Goal: Task Accomplishment & Management: Complete application form

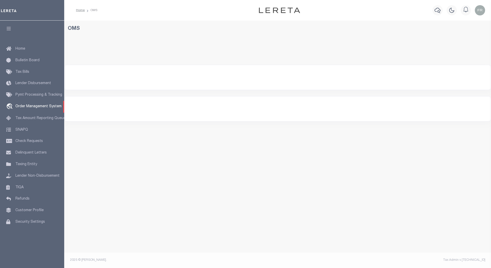
select select "200"
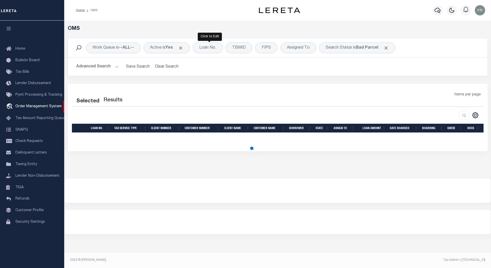
click at [210, 49] on div "Loan No." at bounding box center [208, 47] width 30 height 11
select select "200"
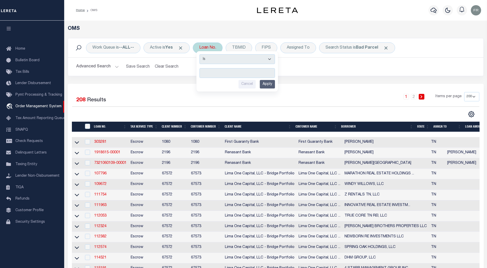
click at [218, 72] on input "text" at bounding box center [238, 73] width 76 height 10
type input "10054544"
click at [267, 85] on input "Apply" at bounding box center [267, 84] width 15 height 8
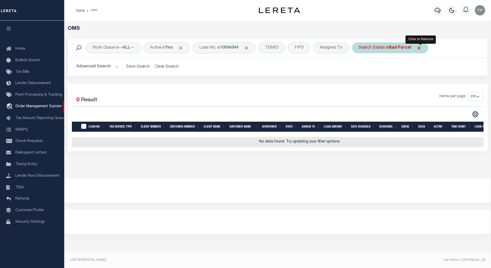
click at [420, 47] on span "Click to Remove" at bounding box center [419, 47] width 5 height 5
click at [115, 69] on button "Advanced Search" at bounding box center [97, 67] width 43 height 10
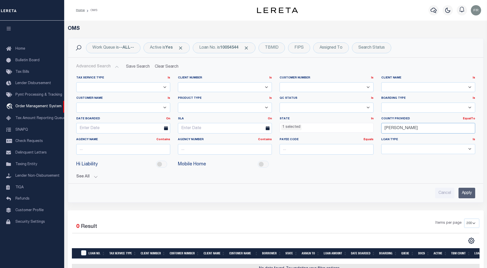
drag, startPoint x: 403, startPoint y: 126, endPoint x: 365, endPoint y: 128, distance: 37.5
click at [365, 128] on div "Tax Service Type Is Is Contains Escrow NonEscrow Client Number Is Is Contains 1…" at bounding box center [275, 117] width 407 height 83
click at [465, 190] on input "Apply" at bounding box center [467, 193] width 17 height 11
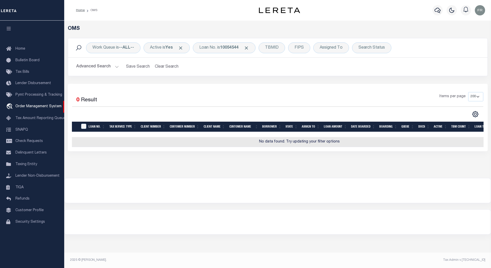
click at [114, 67] on button "Advanced Search" at bounding box center [97, 67] width 43 height 10
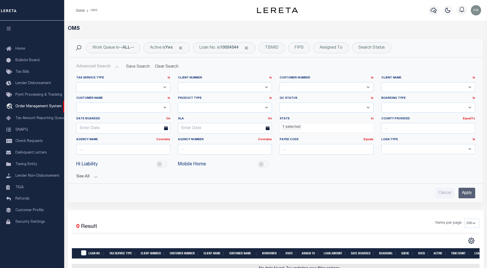
click at [291, 127] on li "1 selected" at bounding box center [291, 127] width 21 height 6
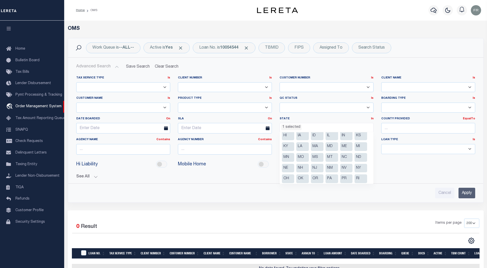
scroll to position [58, 0]
click at [319, 155] on li "TN" at bounding box center [317, 155] width 13 height 9
select select
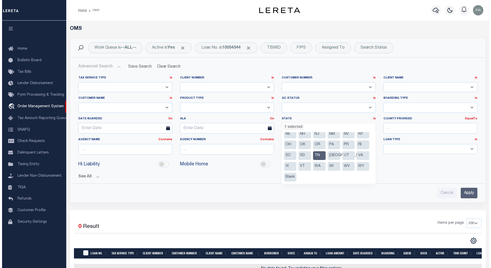
scroll to position [204, 0]
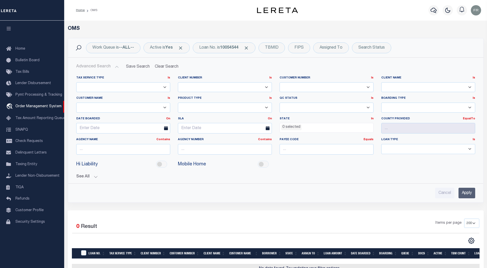
click at [466, 192] on input "Apply" at bounding box center [467, 193] width 17 height 11
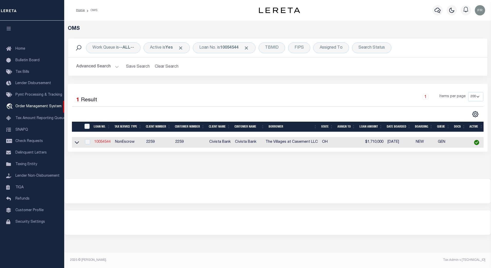
click at [99, 143] on link "10054544" at bounding box center [102, 142] width 16 height 4
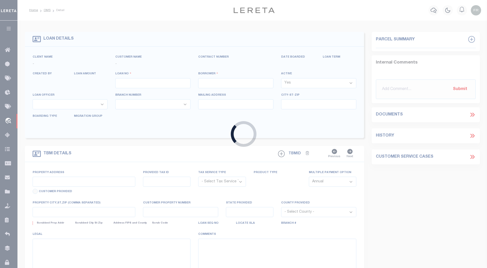
type input "10054544"
type input "The Villages at Casement LLC"
select select
type input "[STREET_ADDRESS]"
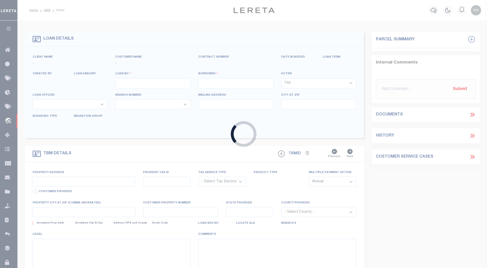
type input "[PERSON_NAME][GEOGRAPHIC_DATA] 440940000"
select select "NonEscrow"
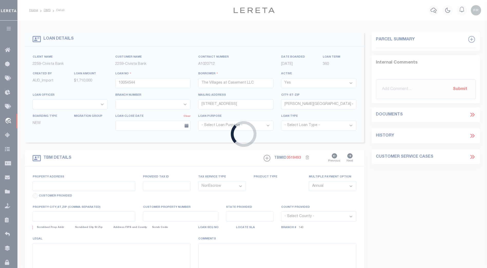
type input "[STREET_ADDRESS]"
select select
type input "Painesville OH 440773817"
type input "C"
type input "OH"
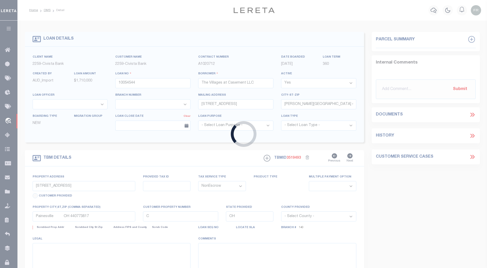
select select
select select "20617"
select select "7622"
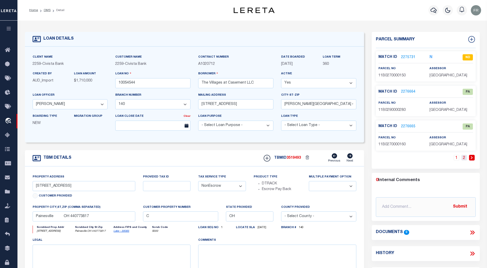
click at [465, 158] on link "2" at bounding box center [465, 158] width 6 height 6
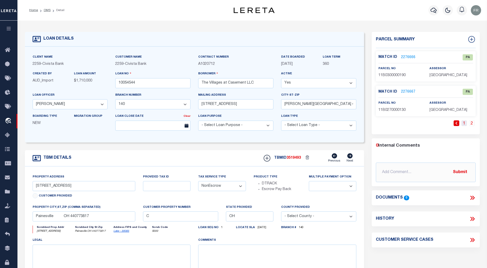
click at [465, 124] on link "1" at bounding box center [465, 123] width 6 height 6
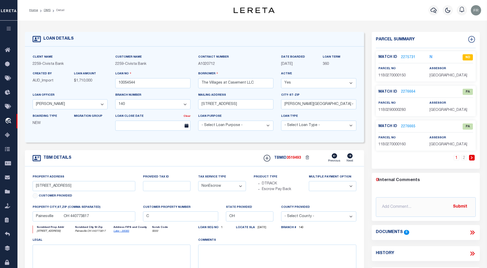
click at [408, 56] on link "2275731" at bounding box center [408, 57] width 14 height 5
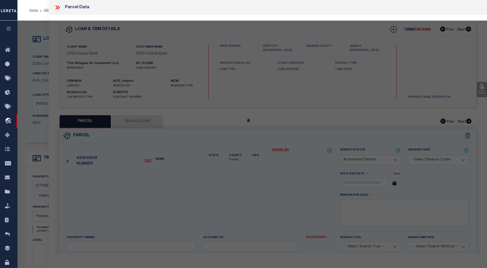
checkbox input "false"
select select "ND"
type input "[PERSON_NAME] PROPERTIES LLC"
select select "ATL"
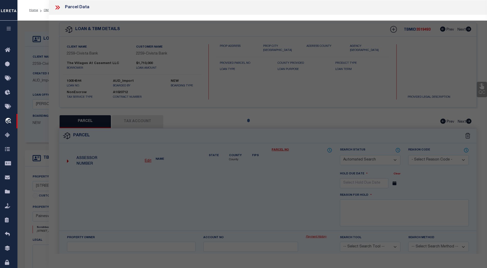
select select "ADD"
type input "[STREET_ADDRESS]"
checkbox input "false"
type input "PAINESVILLE, OH 44077"
type textarea "LOT 10 TRACT 2"
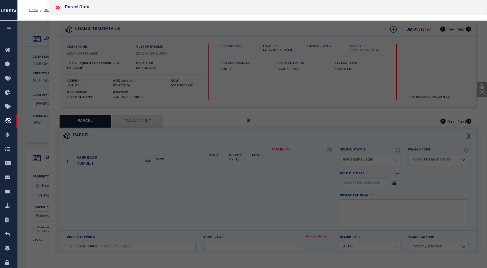
type textarea "High Loan Amount. Please Provide a Complete Legal Description."
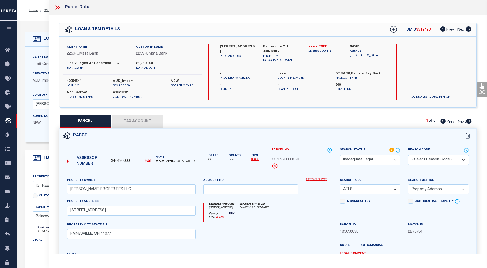
click at [462, 121] on span "Next" at bounding box center [462, 122] width 8 height 4
select select "AS"
select select
checkbox input "false"
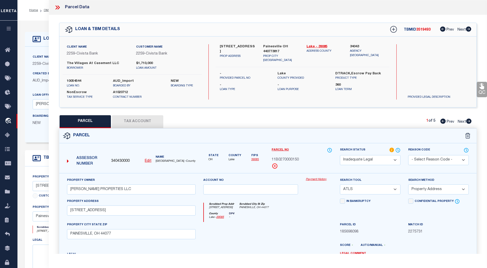
checkbox input "false"
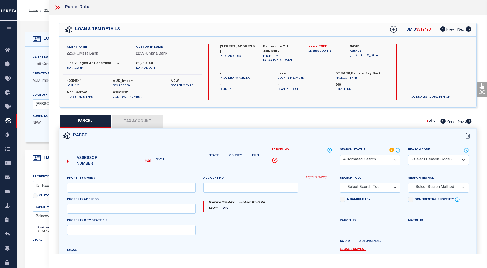
select select "PA"
type input "[PERSON_NAME] PROPERTIES LLC"
select select "ATL"
select select "ADD"
type input "CASEMENT AVE"
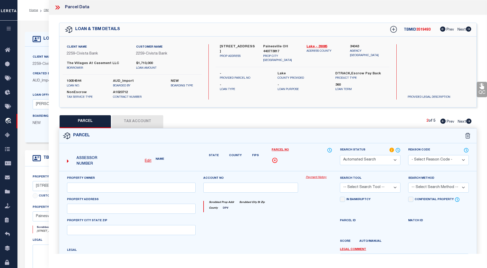
checkbox input "false"
type input "PAINESVILLE, OH 44077"
type textarea "LOT 6 TRACT 2"
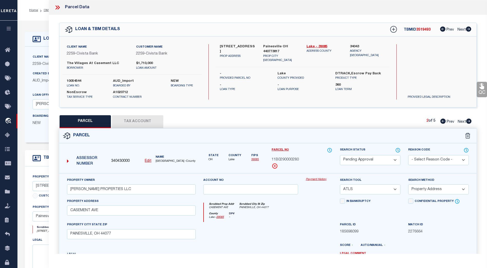
click at [462, 121] on span "Next" at bounding box center [462, 122] width 8 height 4
select select "AS"
select select
checkbox input "false"
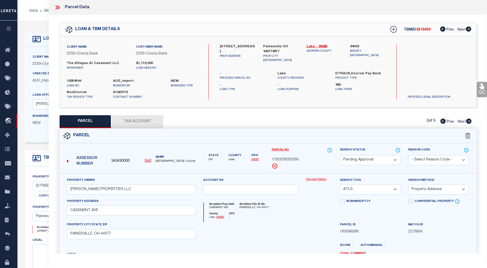
checkbox input "false"
select select "PA"
type input "[PERSON_NAME] PROPERTIES LLC"
select select "ATL"
select select "ADD"
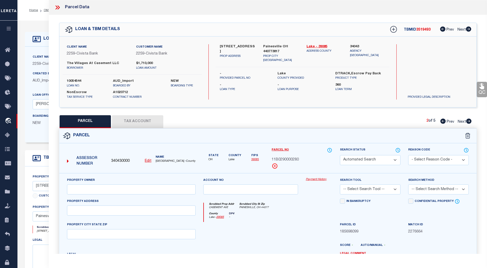
type input "CASEMENT AVE"
checkbox input "false"
type input "PAINESVILLE, OH 44077"
type textarea "LOT 6 & 10 TRACT 2"
click at [462, 121] on span "Next" at bounding box center [462, 122] width 8 height 4
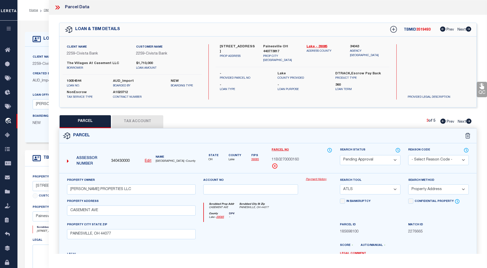
select select "AS"
select select
checkbox input "false"
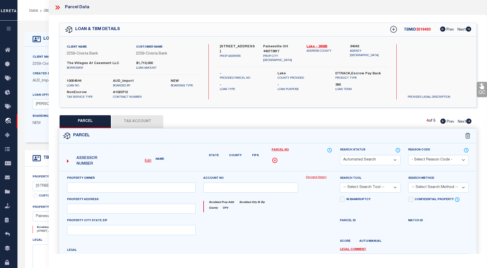
select select "PA"
type input "[PERSON_NAME] PROPERTIES LLC"
select select "ATL"
select select "ADD"
type input "CASEMENT AVE"
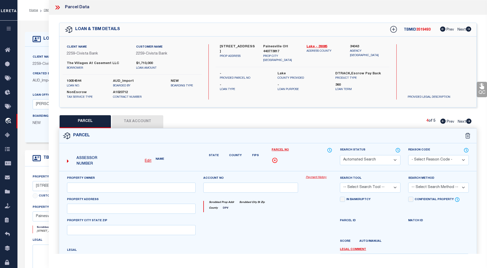
checkbox input "false"
type input "PAINESVILLE, OH 44077"
type textarea "LOT 7 & 10 TRACT 2"
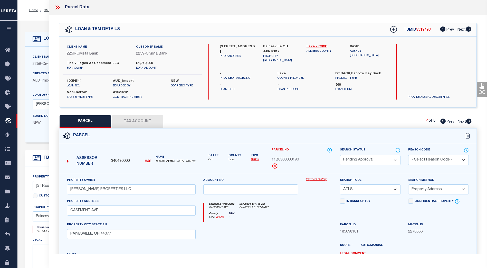
click at [462, 121] on span "Next" at bounding box center [462, 122] width 8 height 4
select select "AS"
select select
checkbox input "false"
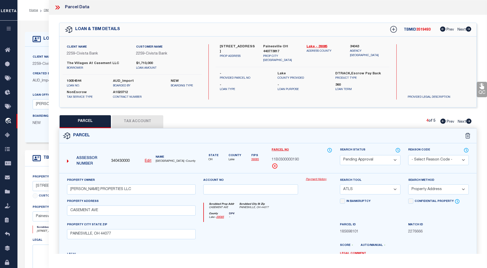
checkbox input "false"
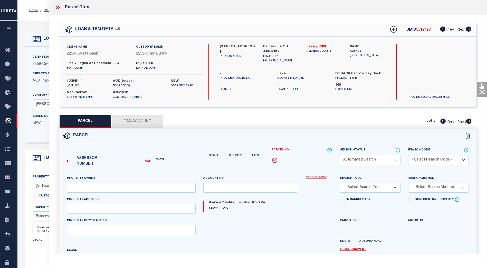
select select "PA"
type input "[PERSON_NAME] PROPERTIES LLC"
select select "ATL"
select select "ADD"
type input "CASEMENT AVE"
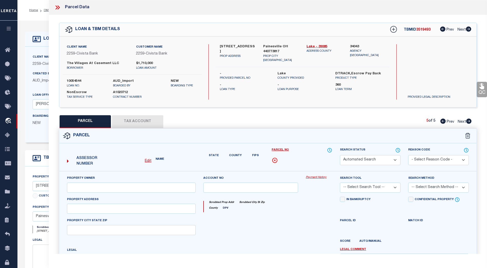
checkbox input "false"
type input "PAINESVILLE, OH 44077"
type textarea "TRACT 2 LOT 6 & 10"
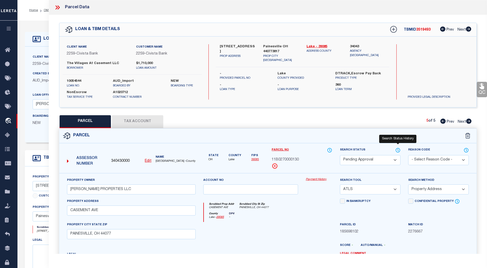
click at [399, 149] on icon at bounding box center [398, 150] width 5 height 6
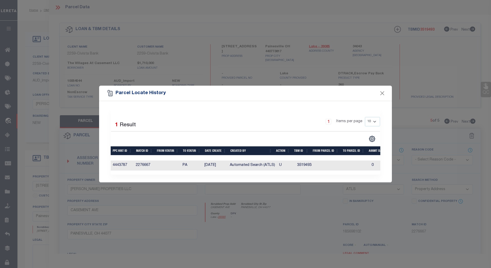
scroll to position [0, 21]
click at [382, 93] on button "Close" at bounding box center [382, 93] width 7 height 7
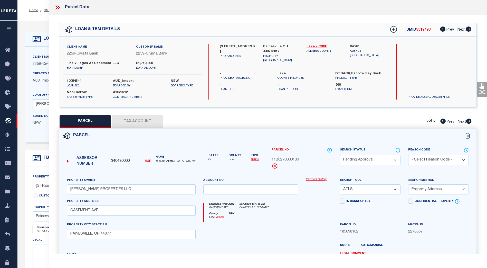
click at [57, 8] on icon at bounding box center [57, 7] width 2 height 4
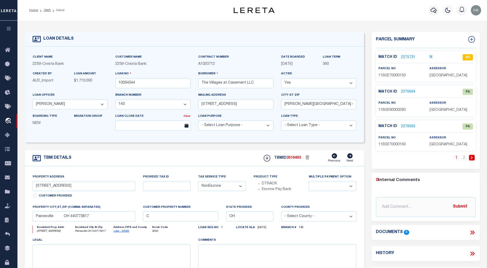
click at [409, 56] on link "2275731" at bounding box center [408, 57] width 14 height 5
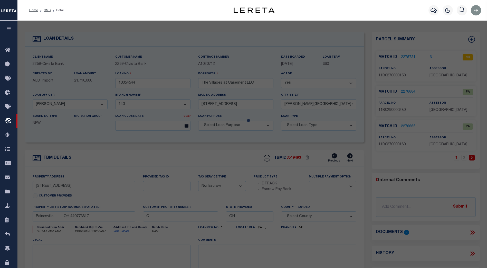
select select "AS"
select select
checkbox input "false"
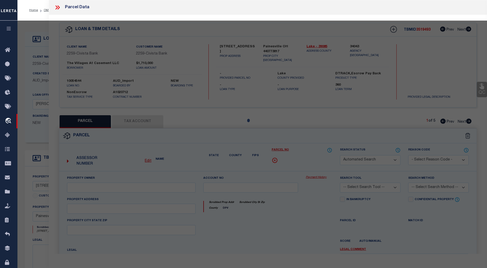
select select "ND"
type input "[PERSON_NAME] PROPERTIES LLC"
select select "ATL"
select select "ADD"
type input "[STREET_ADDRESS]"
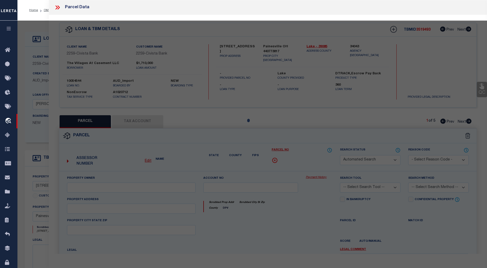
checkbox input "false"
type input "PAINESVILLE, OH 44077"
type textarea "LOT 10 TRACT 2"
type textarea "High Loan Amount. Please Provide a Complete Legal Description."
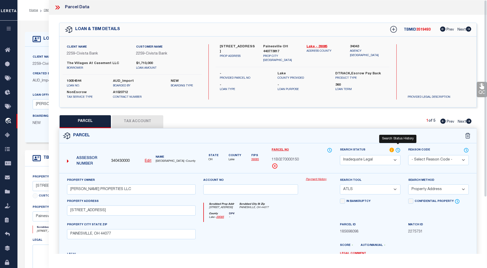
click at [398, 150] on icon at bounding box center [398, 150] width 5 height 6
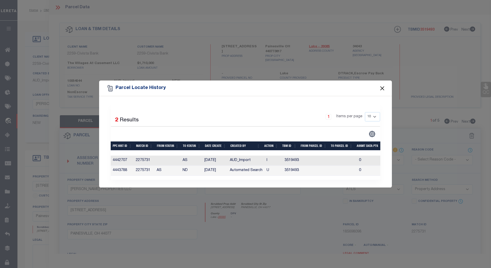
click at [382, 86] on button "Close" at bounding box center [382, 88] width 7 height 7
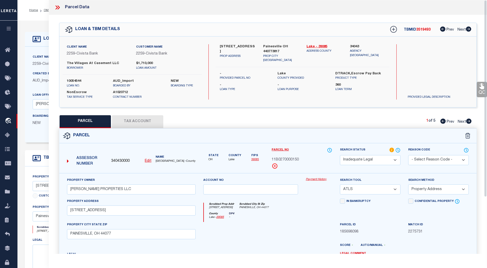
click at [59, 7] on icon at bounding box center [57, 7] width 7 height 7
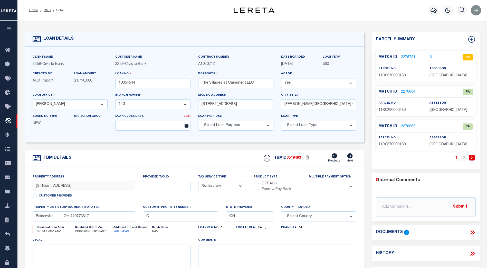
drag, startPoint x: 68, startPoint y: 188, endPoint x: 33, endPoint y: 187, distance: 34.7
click at [33, 187] on input "[STREET_ADDRESS]" at bounding box center [84, 186] width 103 height 10
drag, startPoint x: 92, startPoint y: 219, endPoint x: 28, endPoint y: 219, distance: 64.5
click at [28, 219] on div "Property Address [STREET_ADDRESS] Customer Provided Provided Tax ID Tax Service…" at bounding box center [195, 229] width 340 height 126
click at [46, 11] on link "OMS" at bounding box center [47, 10] width 7 height 3
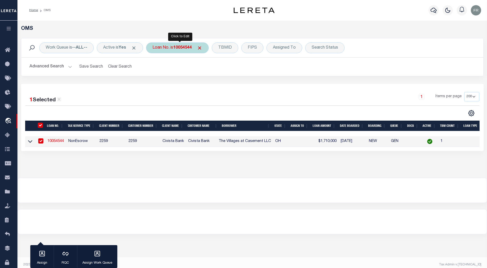
click at [188, 49] on b "10054544" at bounding box center [182, 48] width 19 height 4
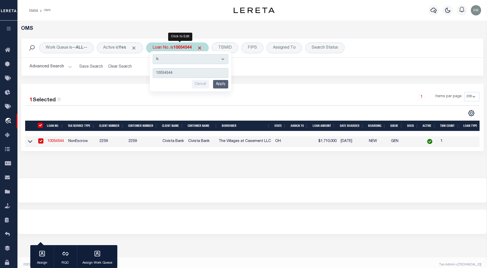
click at [181, 73] on input "10054544" at bounding box center [191, 73] width 76 height 10
click at [163, 73] on input "5439002" at bounding box center [191, 73] width 76 height 10
type input "5429002"
click at [224, 82] on input "Apply" at bounding box center [220, 84] width 15 height 8
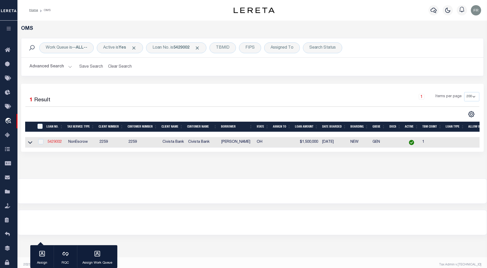
click at [56, 142] on link "5429002" at bounding box center [55, 142] width 14 height 4
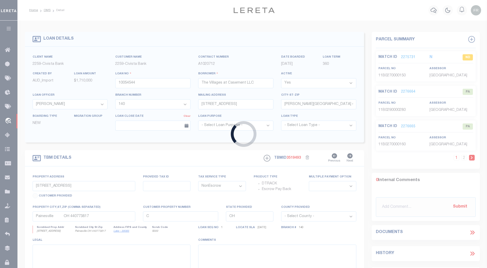
type input "5429002"
type input "[PERSON_NAME]"
select select "39616"
select select "7648"
type input "[STREET_ADDRESS]"
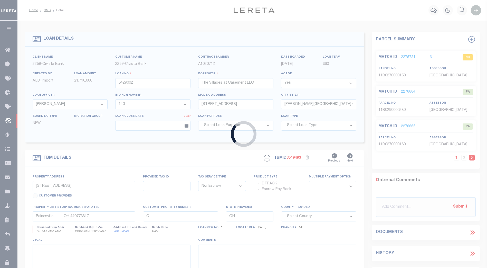
type input "Columbus OH 432211872"
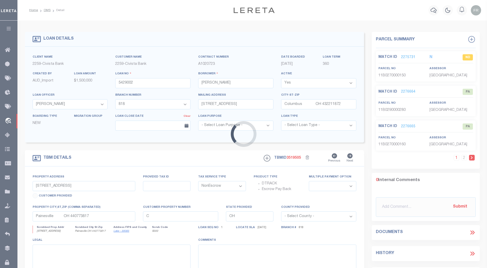
type input "[STREET_ADDRESS]"
select select
type input "COLUMBUS OH 432211853"
type input "R"
select select
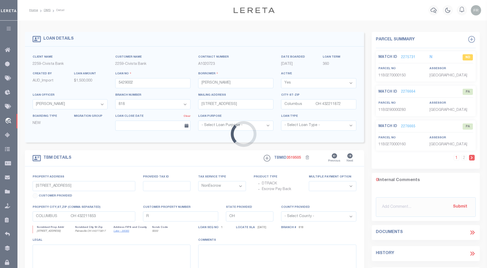
select select "39616"
select select "7648"
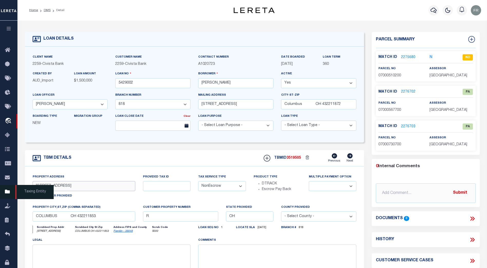
drag, startPoint x: 74, startPoint y: 189, endPoint x: 16, endPoint y: 187, distance: 57.9
click at [16, 187] on div "Home OMS Detail" at bounding box center [243, 195] width 487 height 391
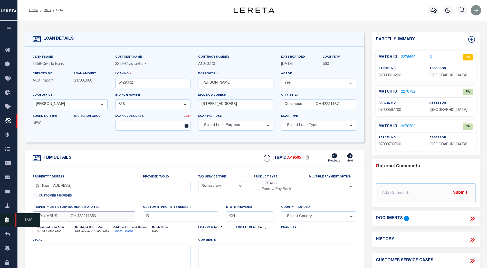
drag, startPoint x: 97, startPoint y: 218, endPoint x: 15, endPoint y: 215, distance: 81.5
click at [15, 215] on div "Home OMS Detail" at bounding box center [243, 195] width 487 height 391
click at [408, 56] on link "2275680" at bounding box center [408, 57] width 14 height 5
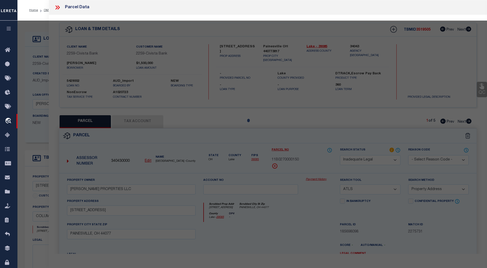
select select "AS"
select select
checkbox input "false"
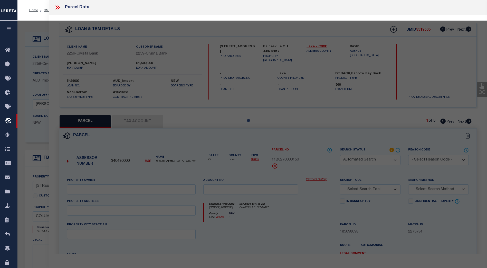
select select "ND"
type input "COMPASS HOMES INC"
select select "ATL"
select select "ADD"
type input "[STREET_ADDRESS]"
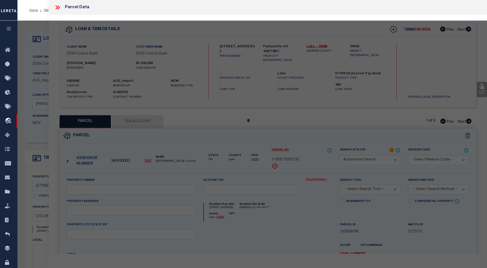
checkbox input "false"
type input "[GEOGRAPHIC_DATA]"
type textarea "EAST CLEFT DR EAST CLEFT 313"
type textarea "High Loan Amount. Please Provide a Complete Legal Description."
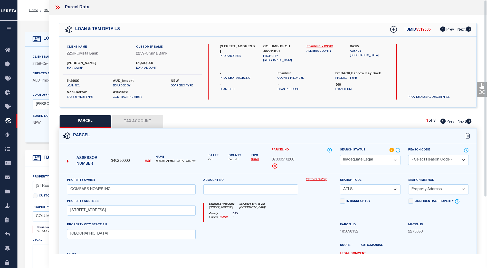
click at [464, 123] on span "Next" at bounding box center [462, 122] width 8 height 4
select select "AS"
select select
checkbox input "false"
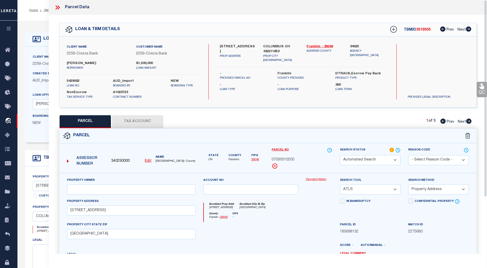
checkbox input "false"
select select "PA"
type input "COMPASS HOMES INC"
select select "ATL"
select select "ADD"
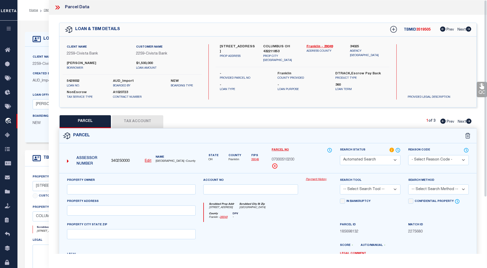
type input "[STREET_ADDRESS]"
checkbox input "false"
type input "[GEOGRAPHIC_DATA]"
type textarea "COVENTRY RD EAST CLEFT LOT 87"
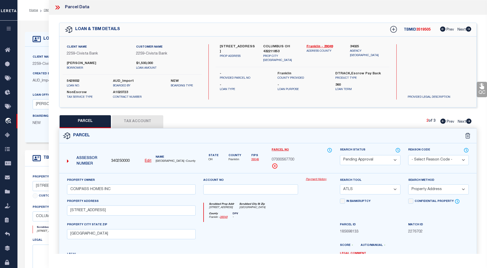
click at [464, 123] on span "Next" at bounding box center [462, 122] width 8 height 4
select select "AS"
select select
checkbox input "false"
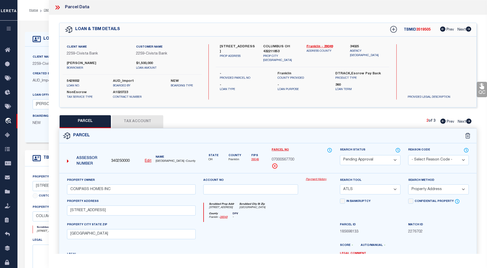
checkbox input "false"
select select "PA"
type input "COMPASS HOMES INC"
select select "ATL"
select select "ADD"
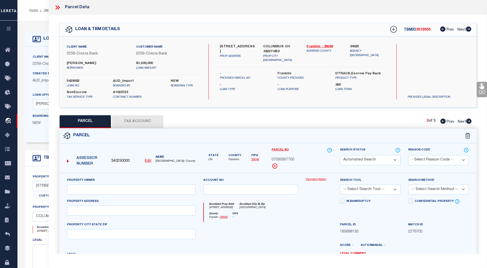
type input "[STREET_ADDRESS]"
checkbox input "false"
type input "[GEOGRAPHIC_DATA]"
type textarea "[STREET_ADDRESS] 13 FT NSL 119 & ALL L [STREET_ADDRESS]"
click at [399, 149] on icon at bounding box center [398, 150] width 5 height 6
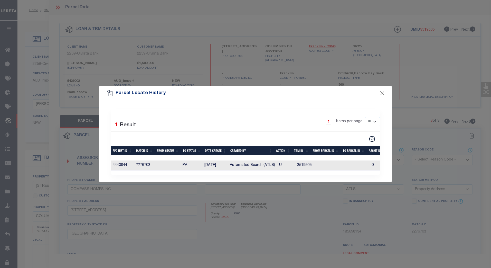
drag, startPoint x: 213, startPoint y: 173, endPoint x: 253, endPoint y: 172, distance: 39.6
click at [253, 172] on div "Selected 1 Result 1 Items per page 10 25 50 100" at bounding box center [246, 142] width 270 height 66
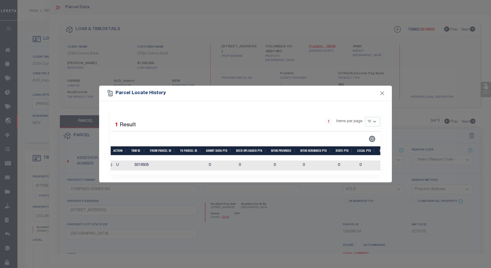
scroll to position [0, 174]
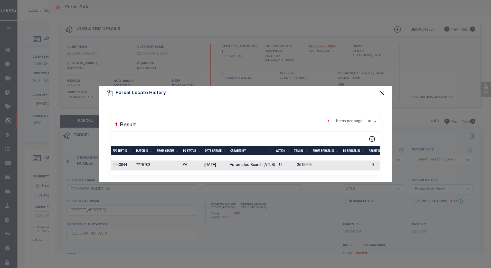
click at [381, 91] on button "Close" at bounding box center [382, 93] width 7 height 7
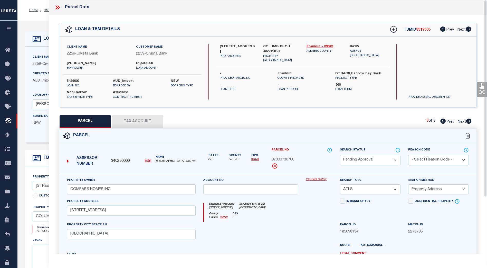
click at [57, 7] on icon at bounding box center [57, 7] width 2 height 4
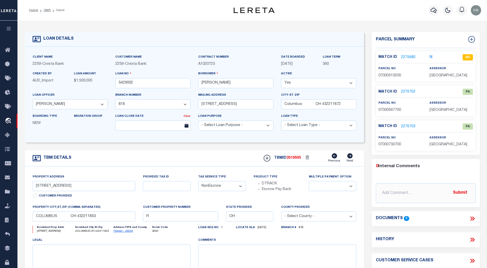
click at [432, 57] on icon "N" at bounding box center [431, 57] width 3 height 4
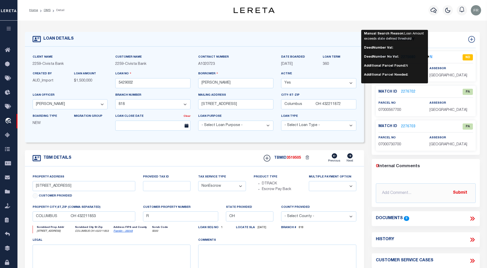
click at [448, 53] on div "Match ID 2275680 N ND parcel no 07000510200" at bounding box center [426, 66] width 100 height 30
